Goal: Transaction & Acquisition: Purchase product/service

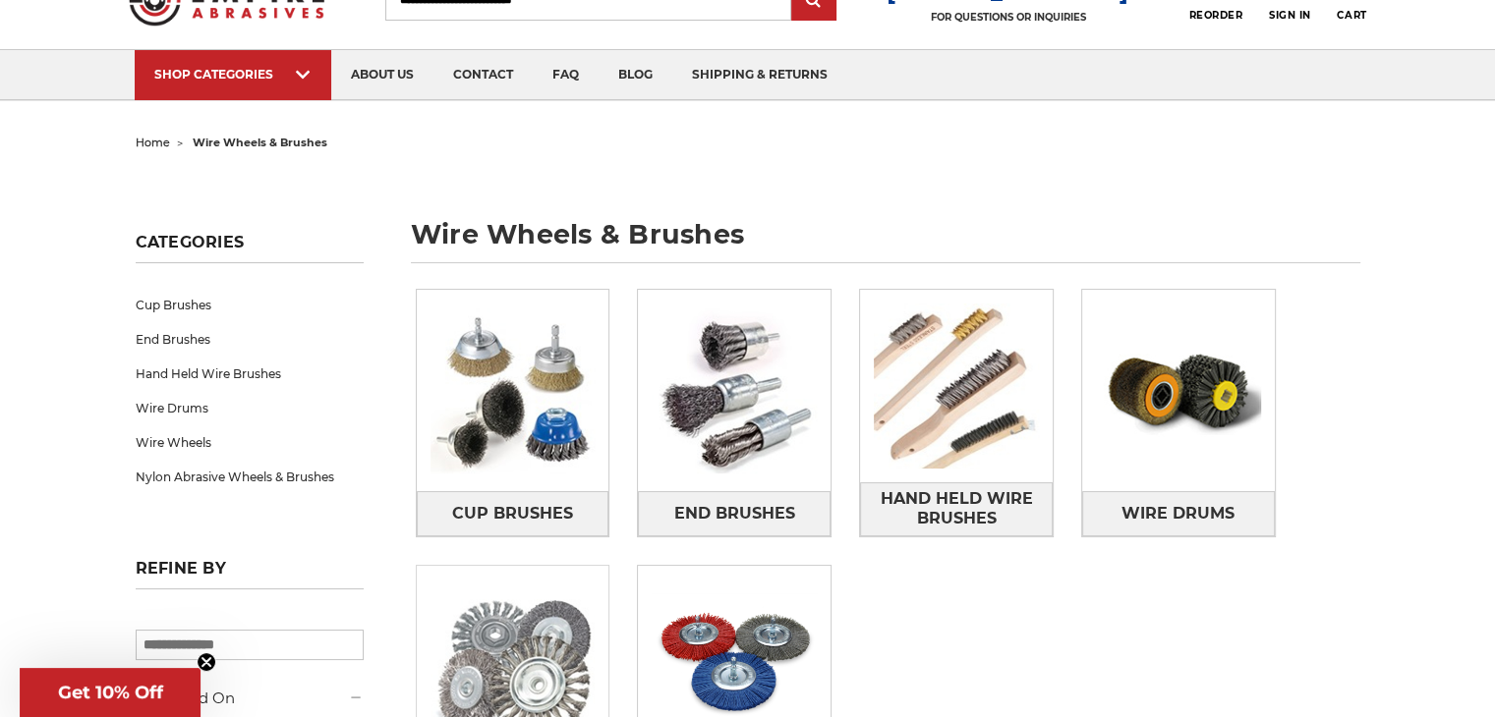
scroll to position [197, 0]
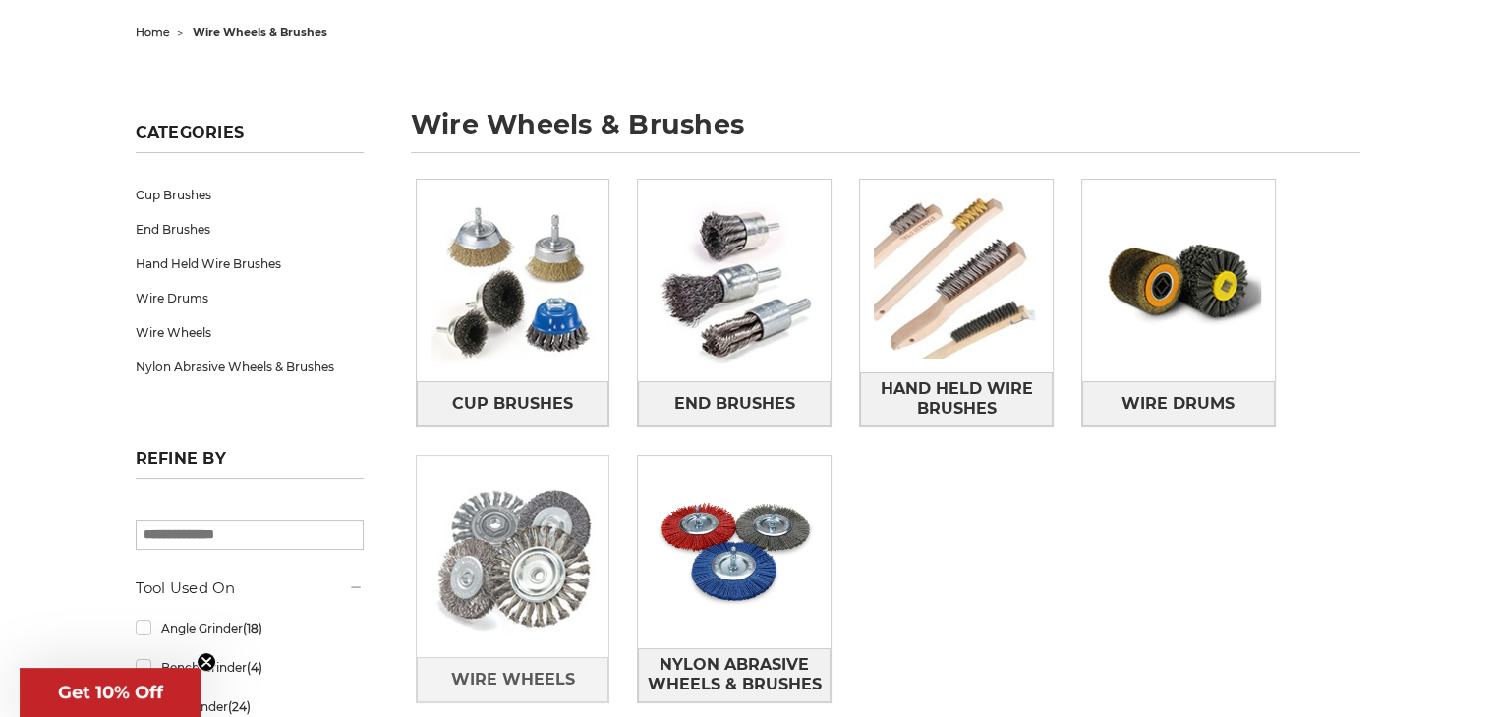
click at [546, 571] on img at bounding box center [513, 557] width 193 height 193
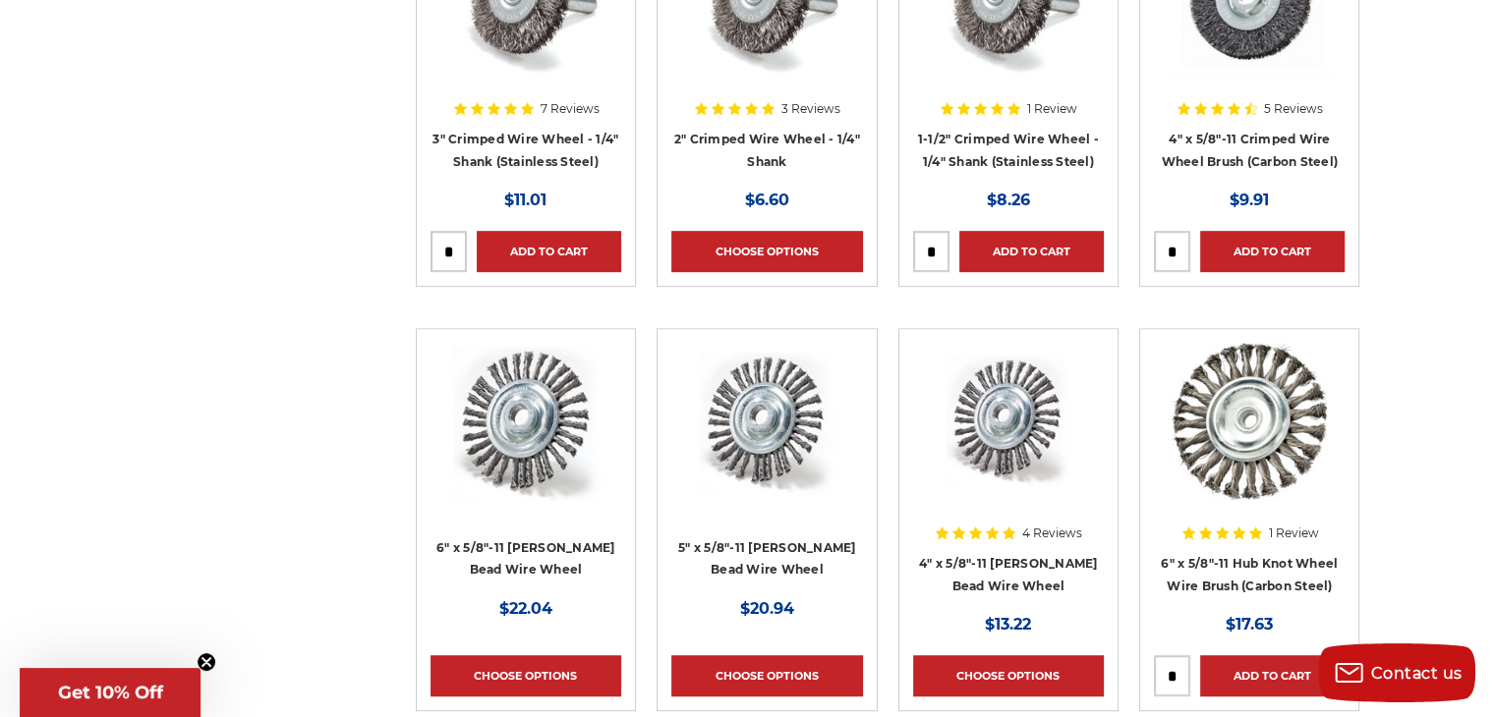
scroll to position [983, 0]
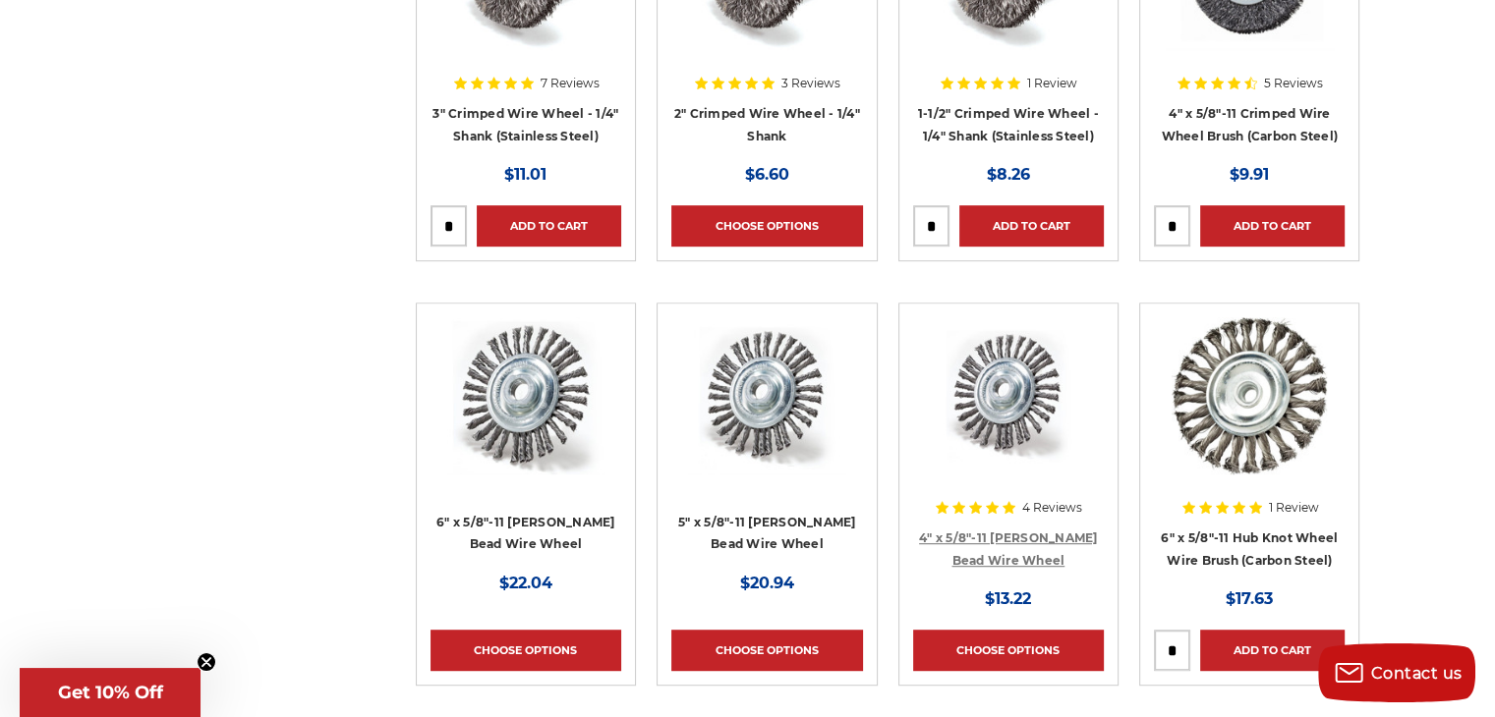
click at [1025, 539] on link "4" x 5/8"-11 [PERSON_NAME] Bead Wire Wheel" at bounding box center [1008, 549] width 179 height 37
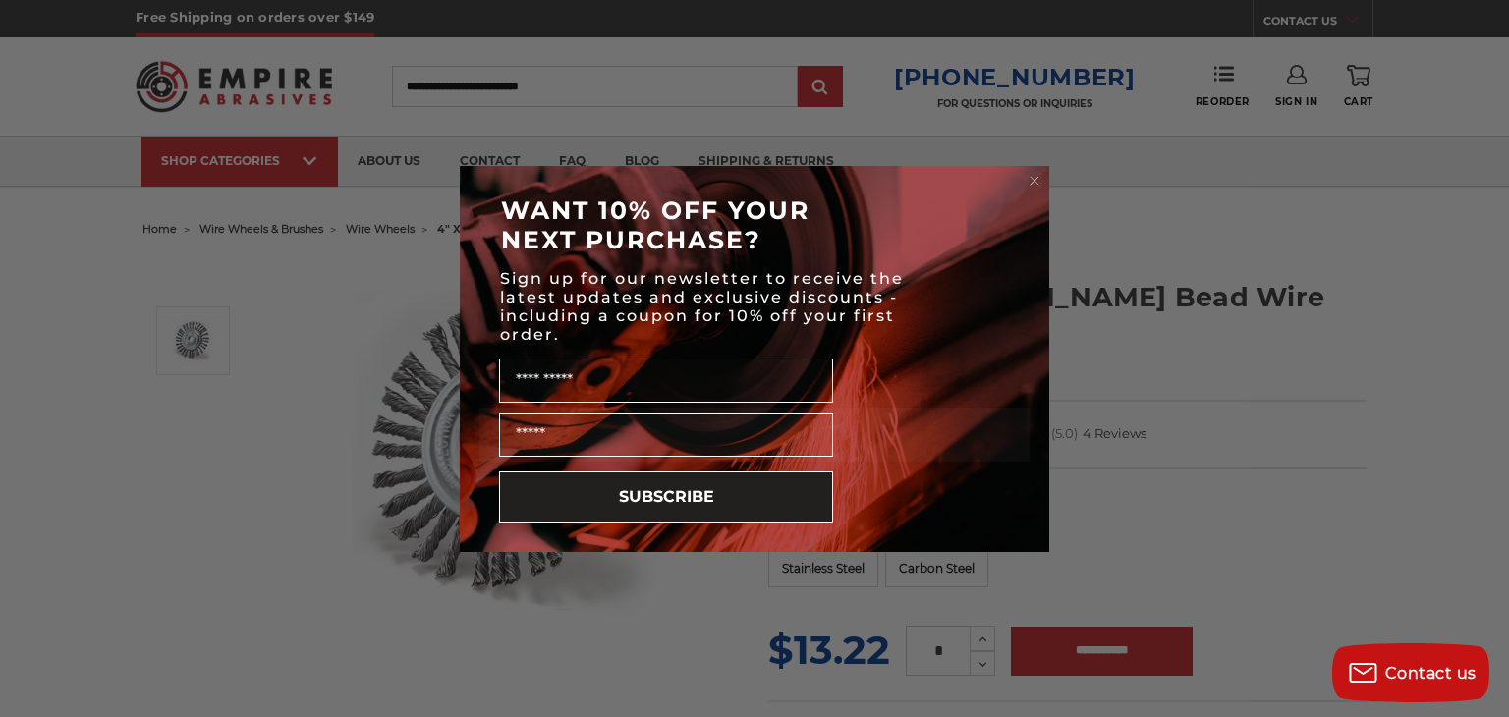
click at [1026, 176] on circle "Close dialog" at bounding box center [1035, 180] width 19 height 19
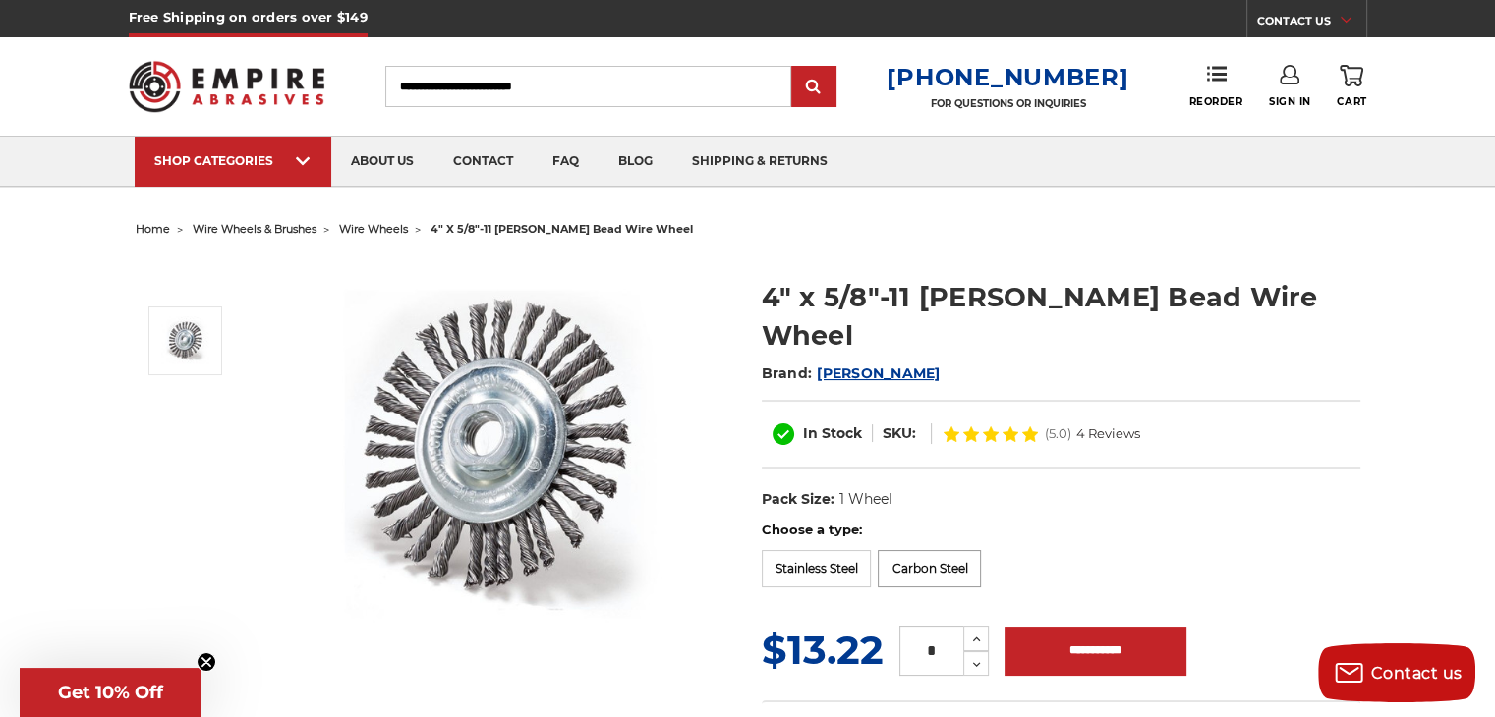
click at [919, 550] on label "Carbon Steel" at bounding box center [929, 568] width 103 height 37
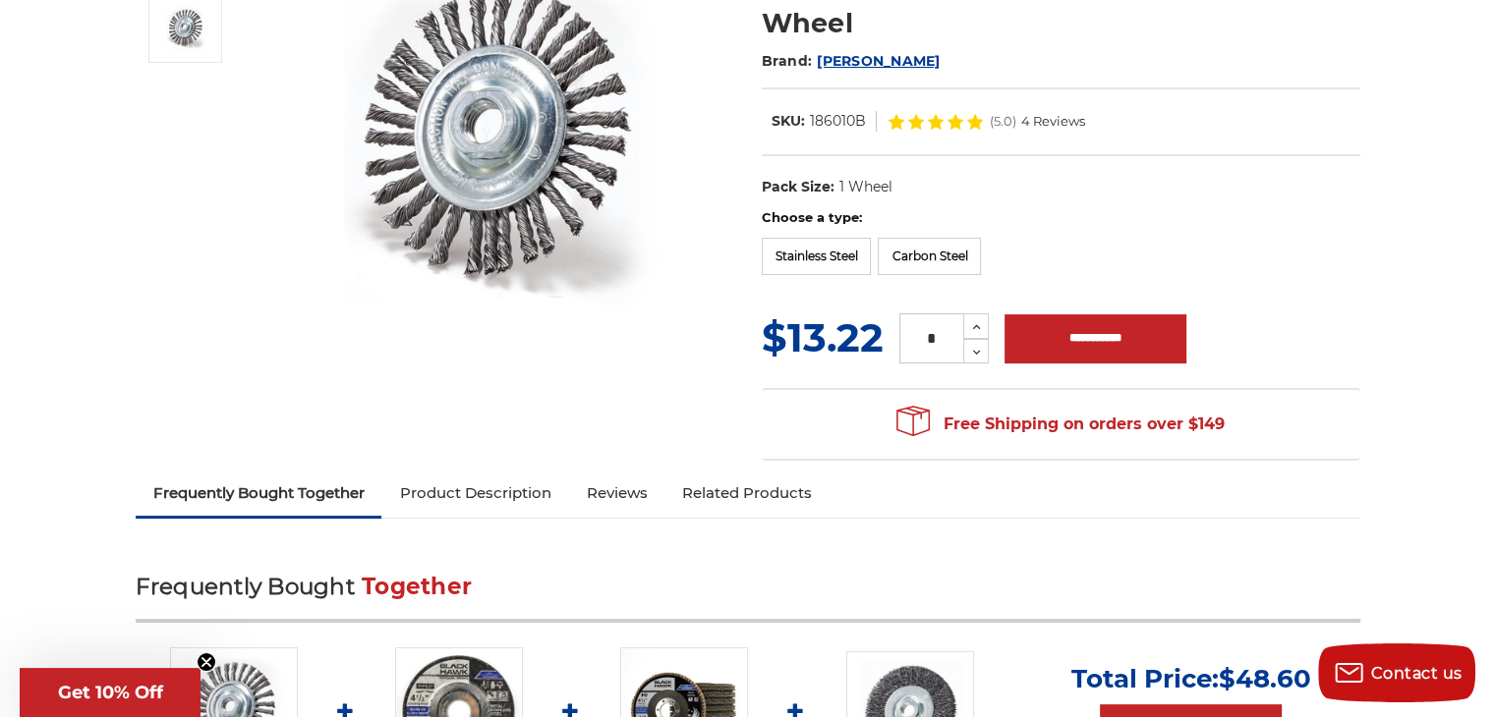
scroll to position [261, 0]
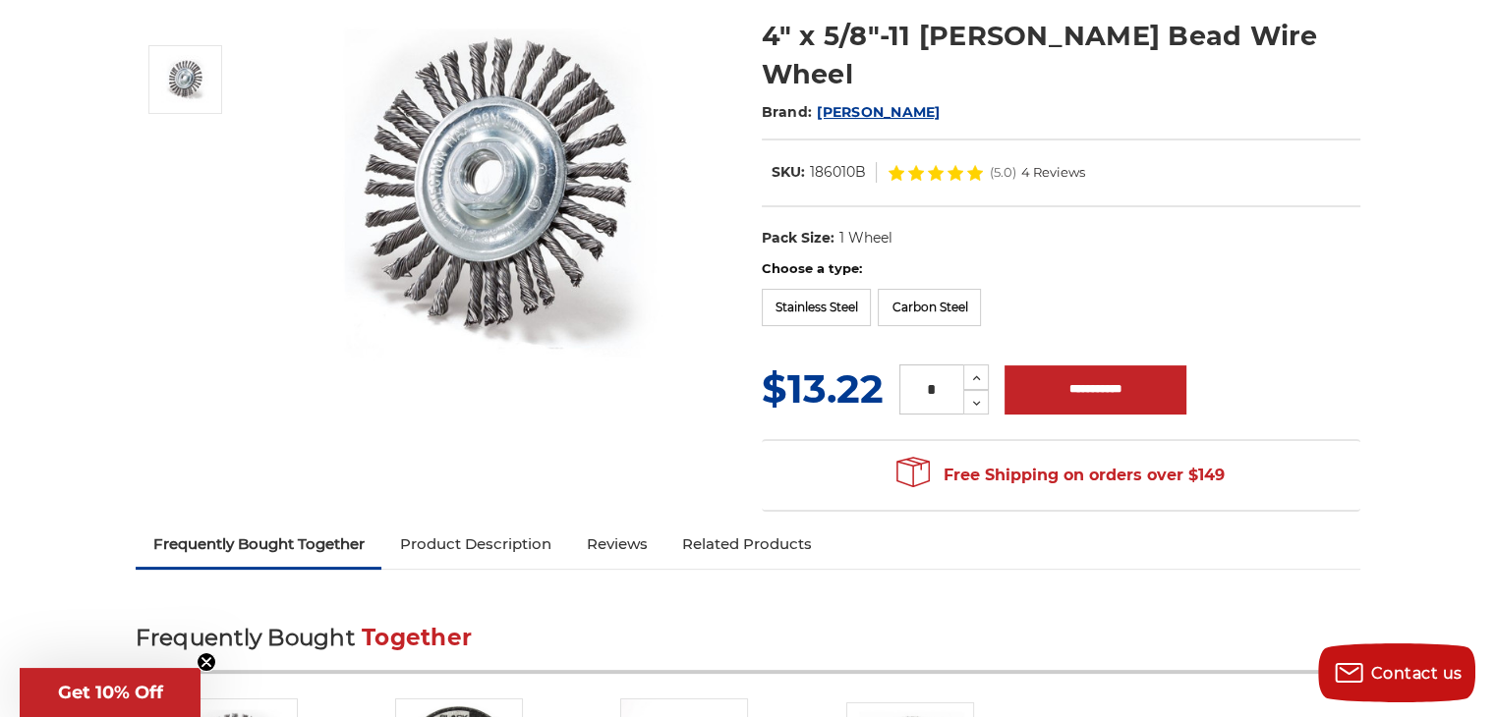
click at [478, 523] on link "Product Description" at bounding box center [474, 544] width 187 height 43
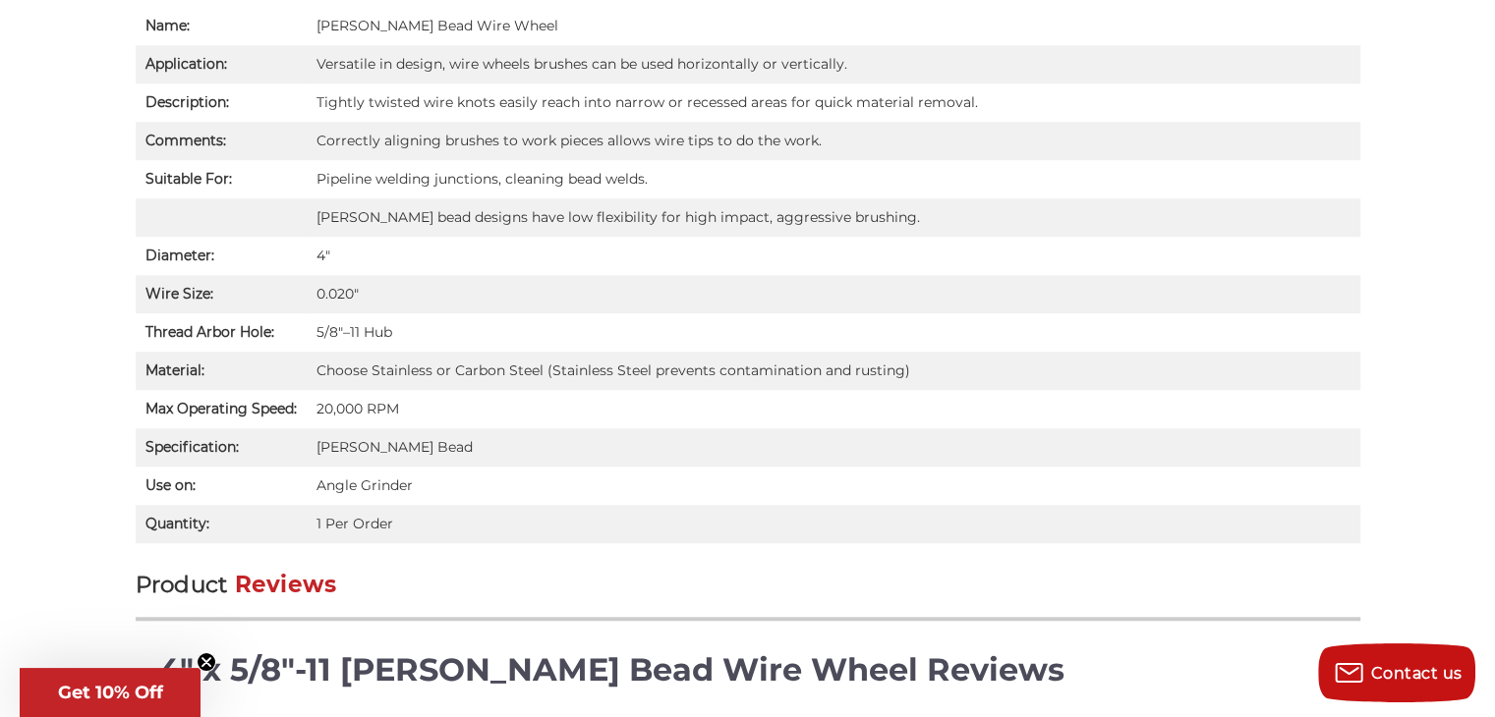
scroll to position [1113, 0]
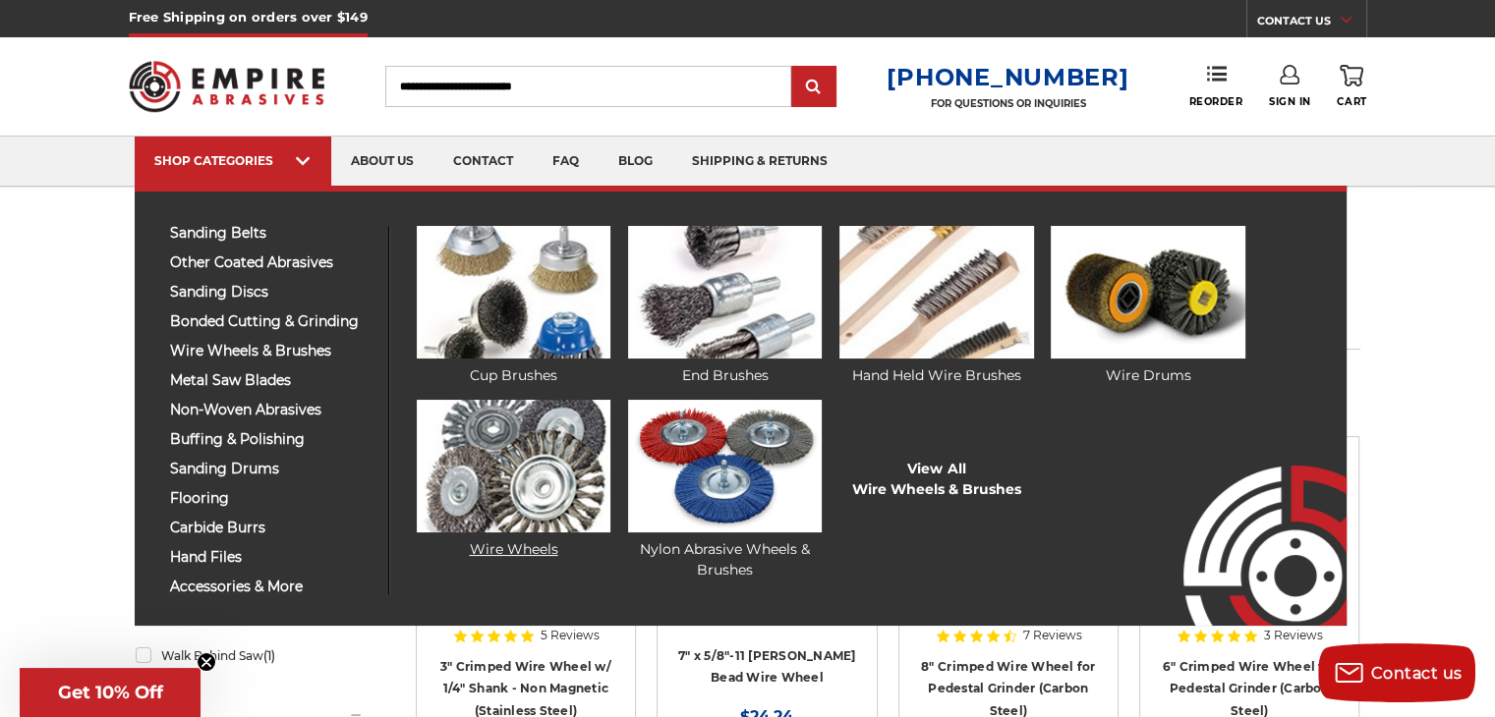
click at [478, 439] on img at bounding box center [514, 466] width 194 height 133
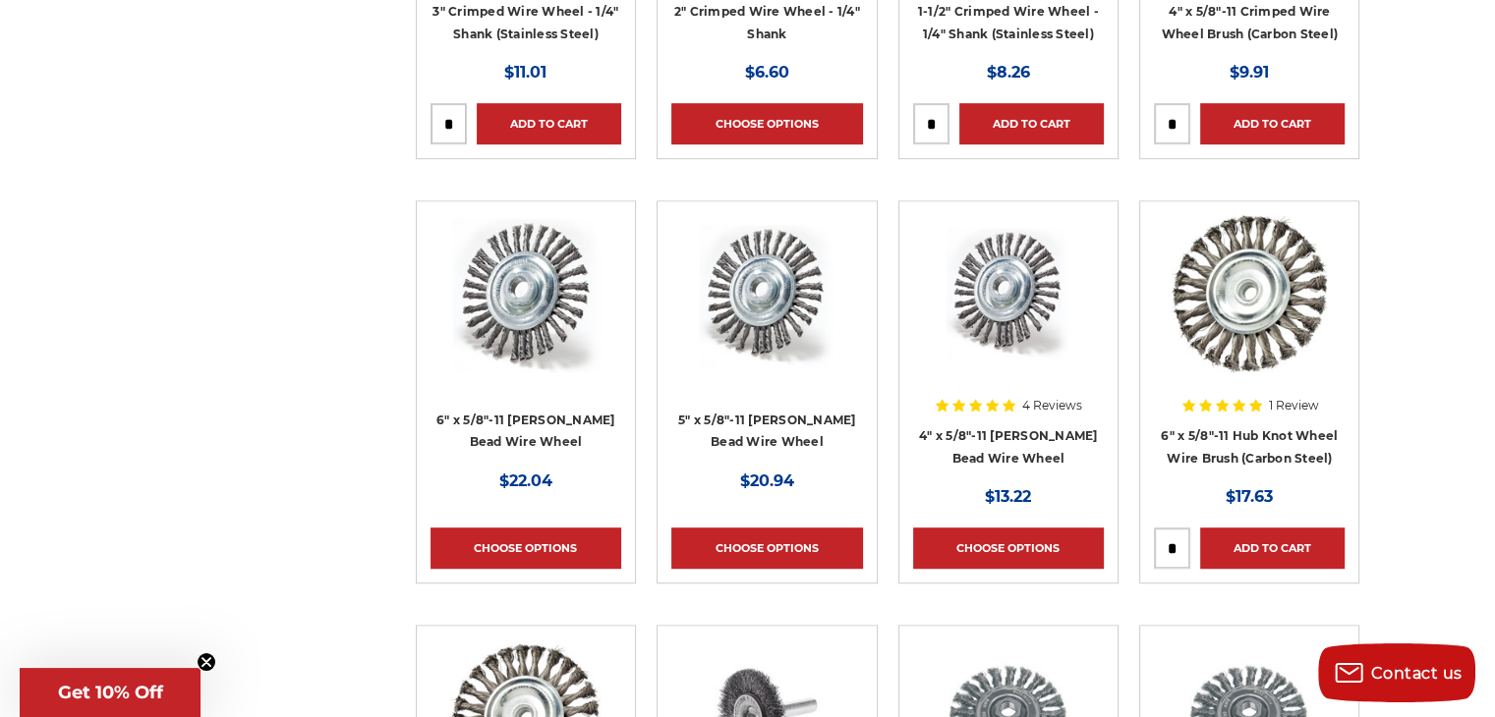
scroll to position [1048, 0]
